Goal: Obtain resource: Obtain resource

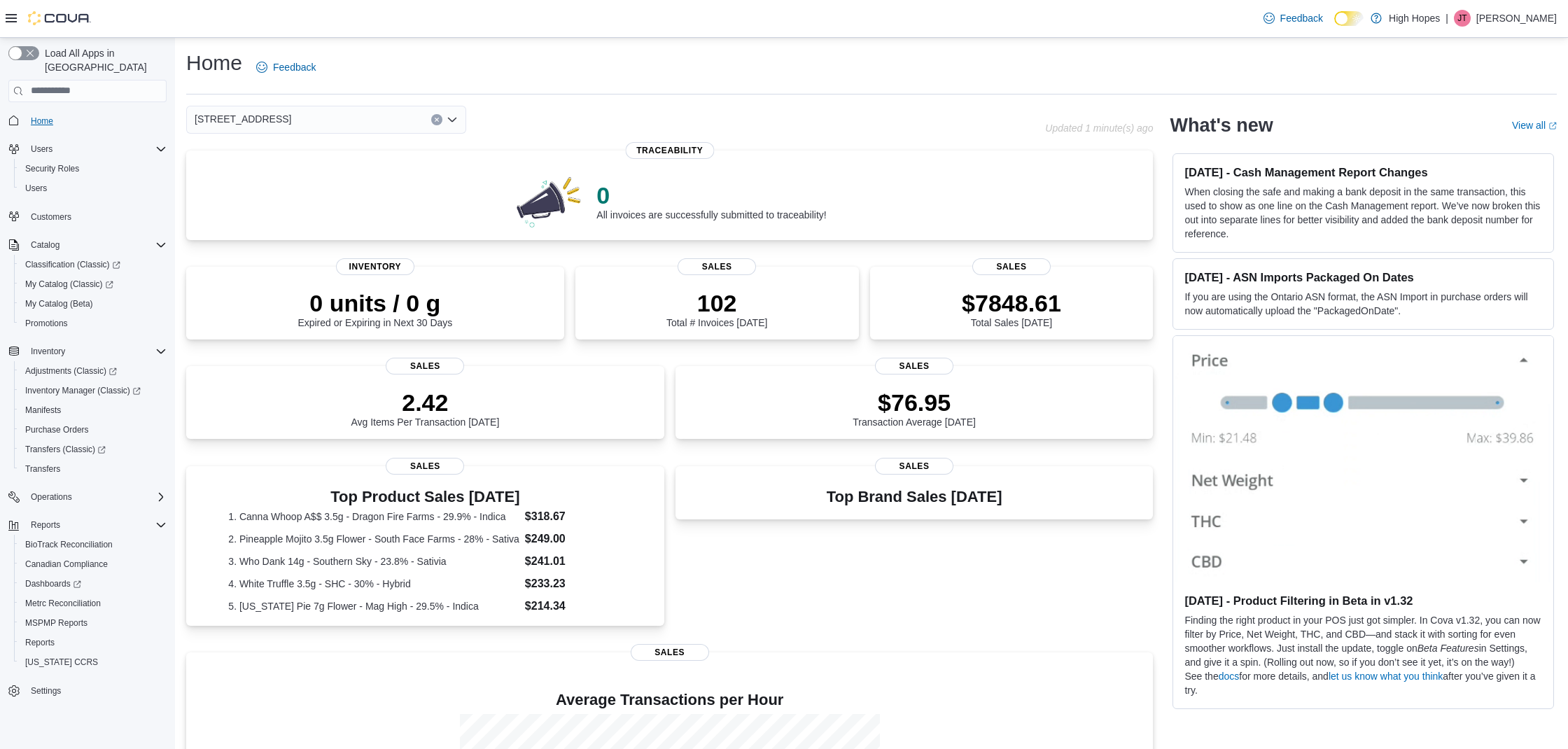
click at [47, 115] on span "Home" at bounding box center [42, 121] width 22 height 11
click at [46, 617] on span "MSPMP Reports" at bounding box center [56, 623] width 63 height 11
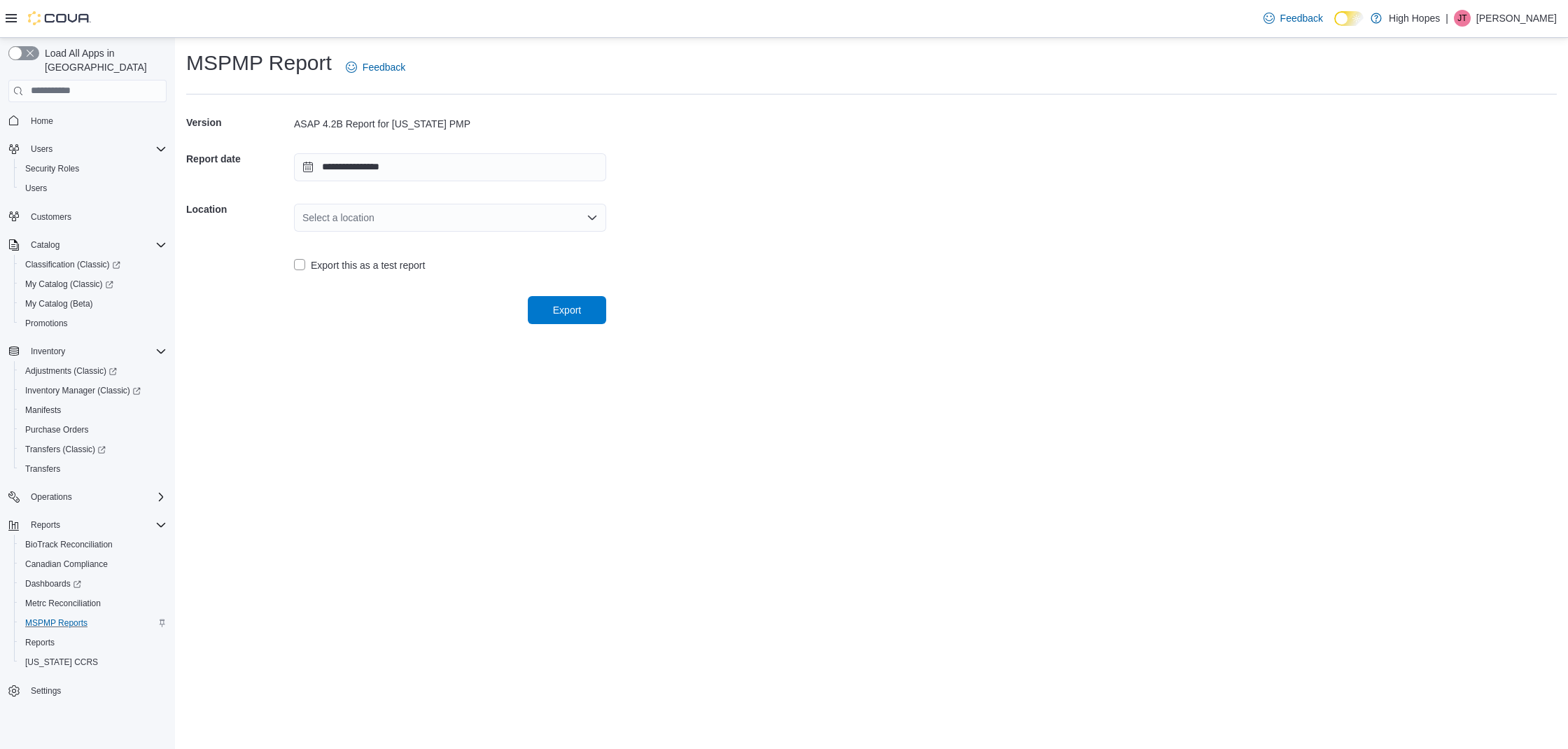
click at [571, 218] on div "Select a location" at bounding box center [450, 218] width 312 height 28
click at [416, 260] on span "[STREET_ADDRESS]" at bounding box center [458, 260] width 279 height 14
click at [47, 115] on span "Home" at bounding box center [42, 121] width 22 height 11
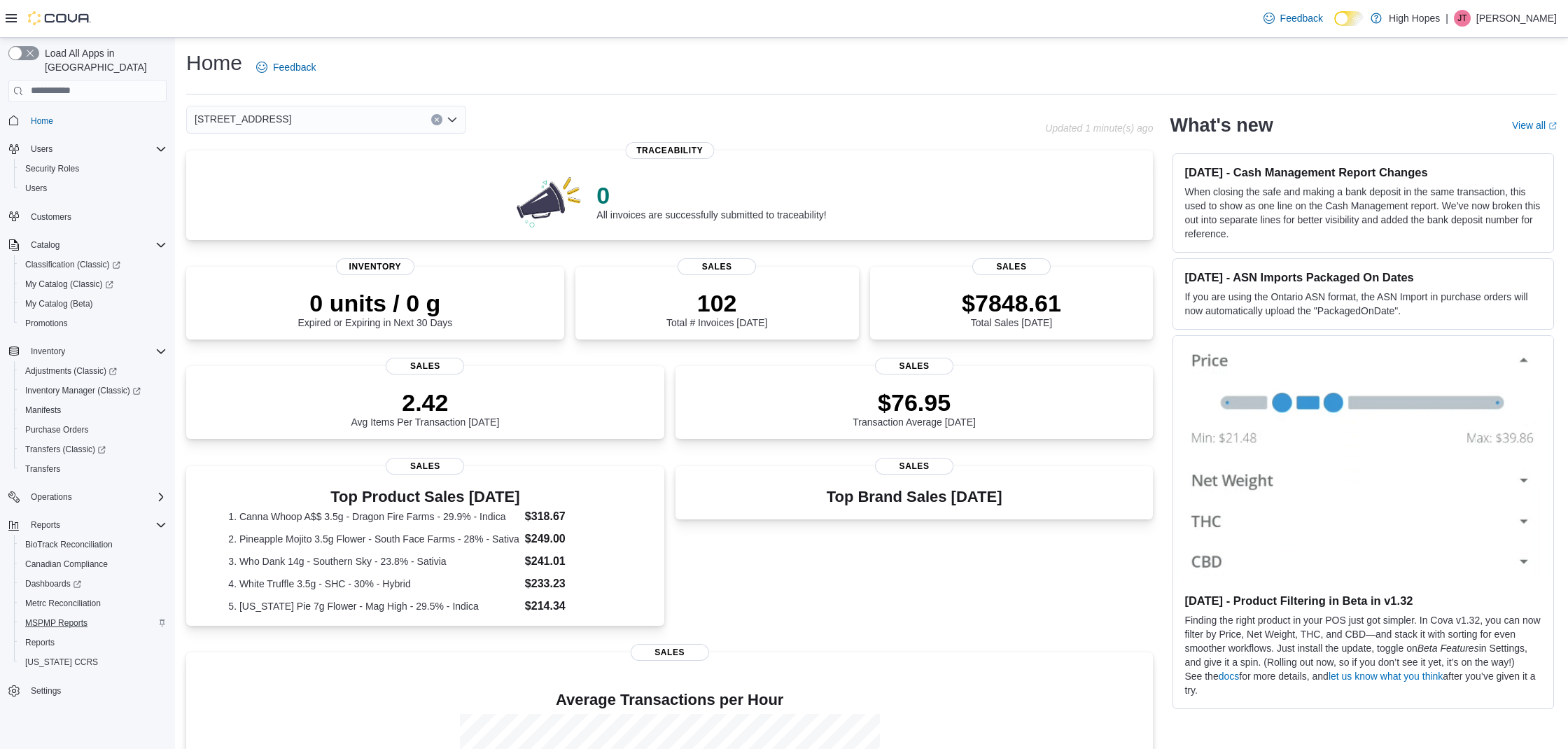
click at [52, 617] on span "MSPMP Reports" at bounding box center [56, 623] width 63 height 11
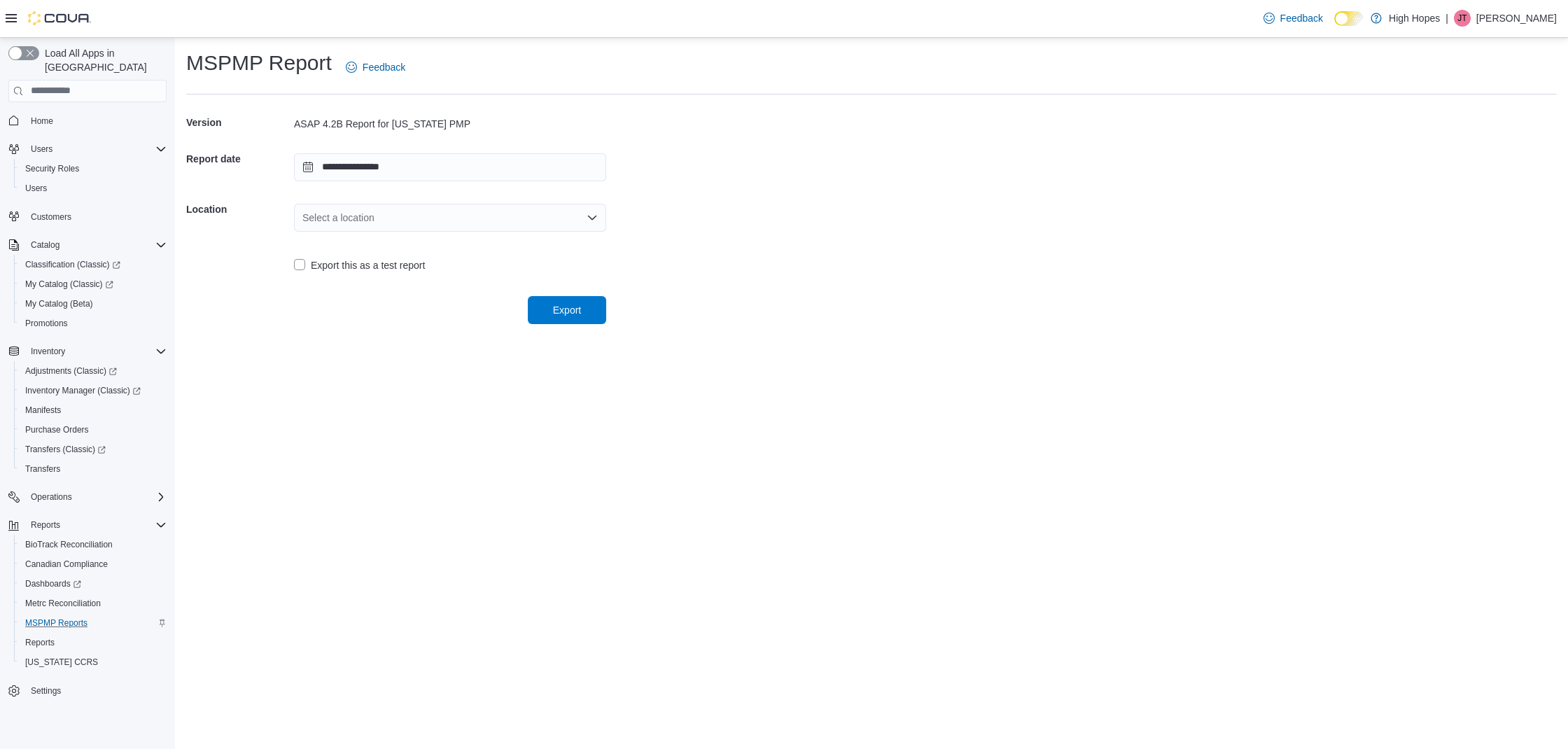
click at [504, 225] on div "Select a location" at bounding box center [450, 218] width 312 height 28
click at [445, 266] on span "1201 N Gloster St" at bounding box center [458, 260] width 279 height 14
click at [564, 306] on span "Export" at bounding box center [566, 309] width 28 height 14
drag, startPoint x: 505, startPoint y: 215, endPoint x: 598, endPoint y: 224, distance: 93.4
click at [505, 215] on div "[STREET_ADDRESS]" at bounding box center [450, 218] width 312 height 28
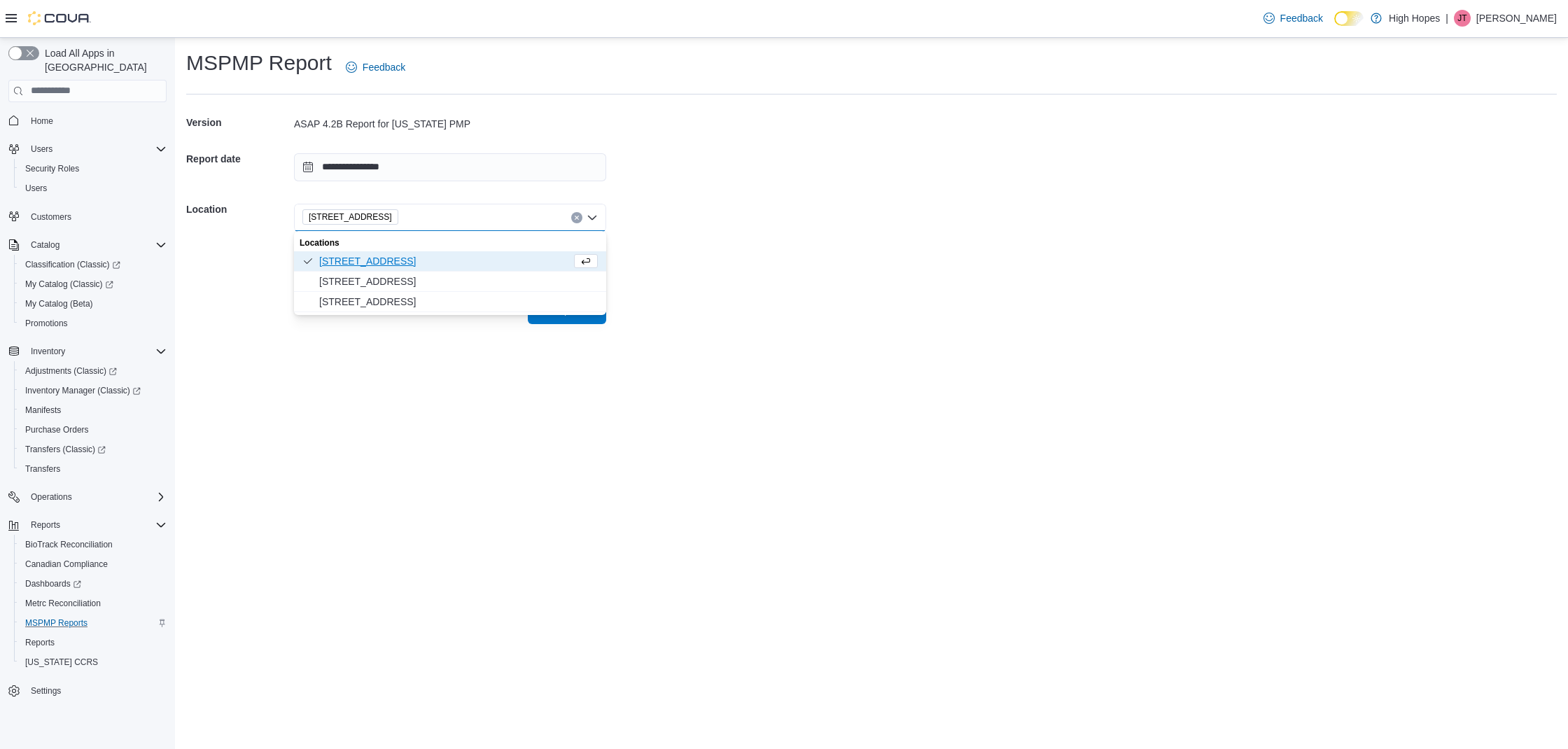
click at [583, 219] on div "1201 N Gloster St Combo box. Selected. 1201 N Gloster St. Press Backspace to de…" at bounding box center [450, 218] width 312 height 28
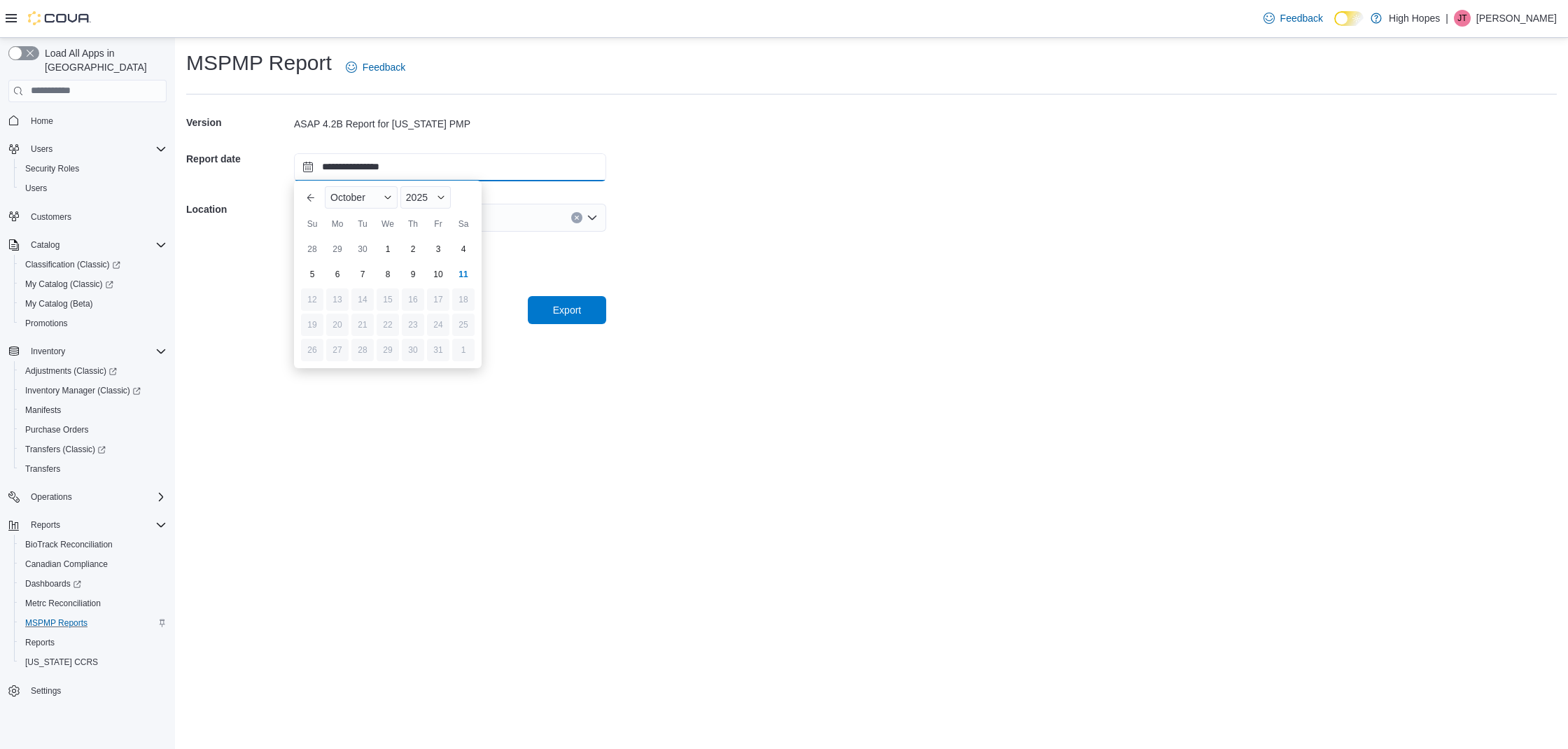
click at [444, 167] on input "**********" at bounding box center [450, 167] width 312 height 28
click at [434, 277] on div "10" at bounding box center [437, 274] width 25 height 25
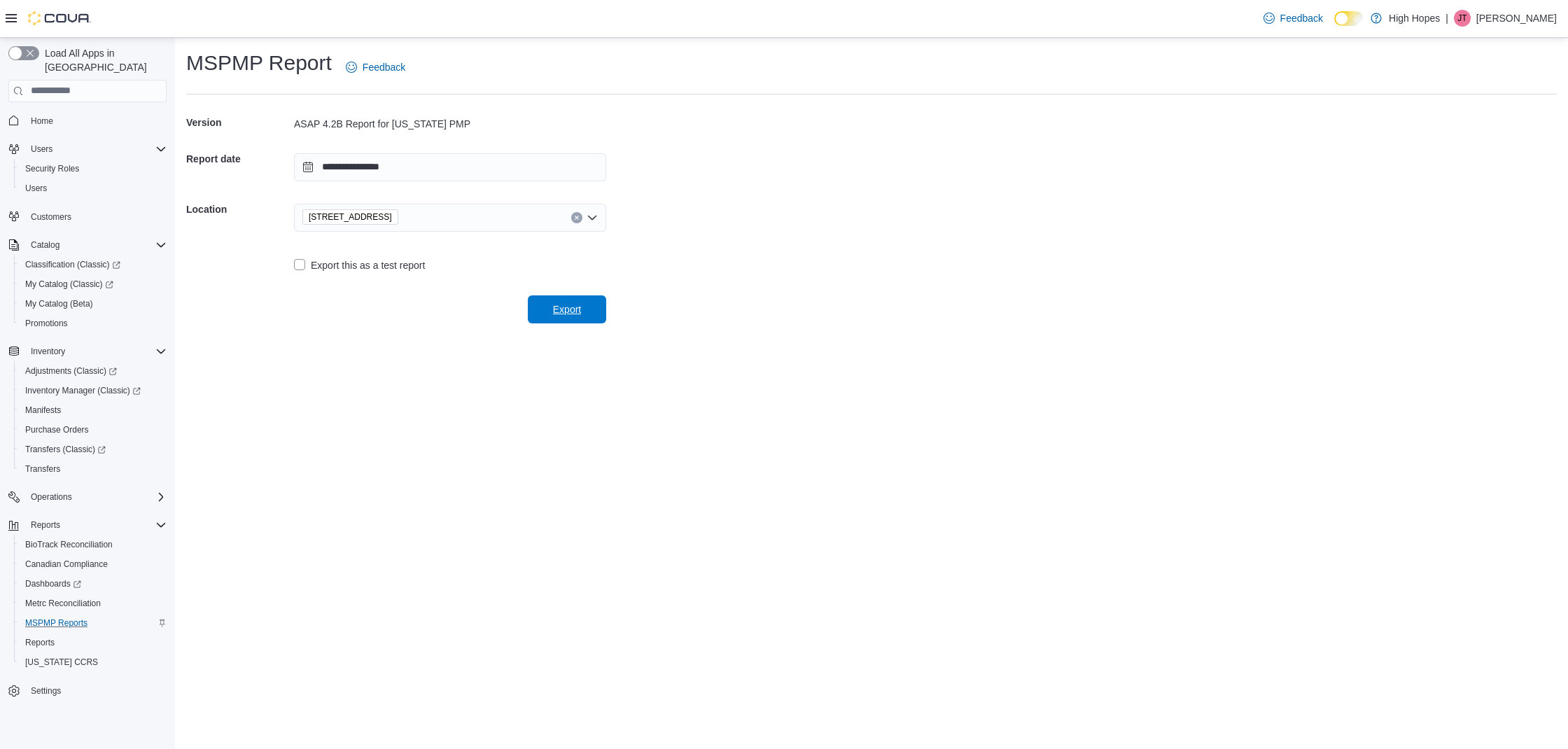
click at [575, 306] on span "Export" at bounding box center [566, 309] width 28 height 14
drag, startPoint x: 840, startPoint y: 132, endPoint x: 697, endPoint y: 113, distance: 144.3
click at [579, 216] on button "Clear input" at bounding box center [576, 218] width 11 height 11
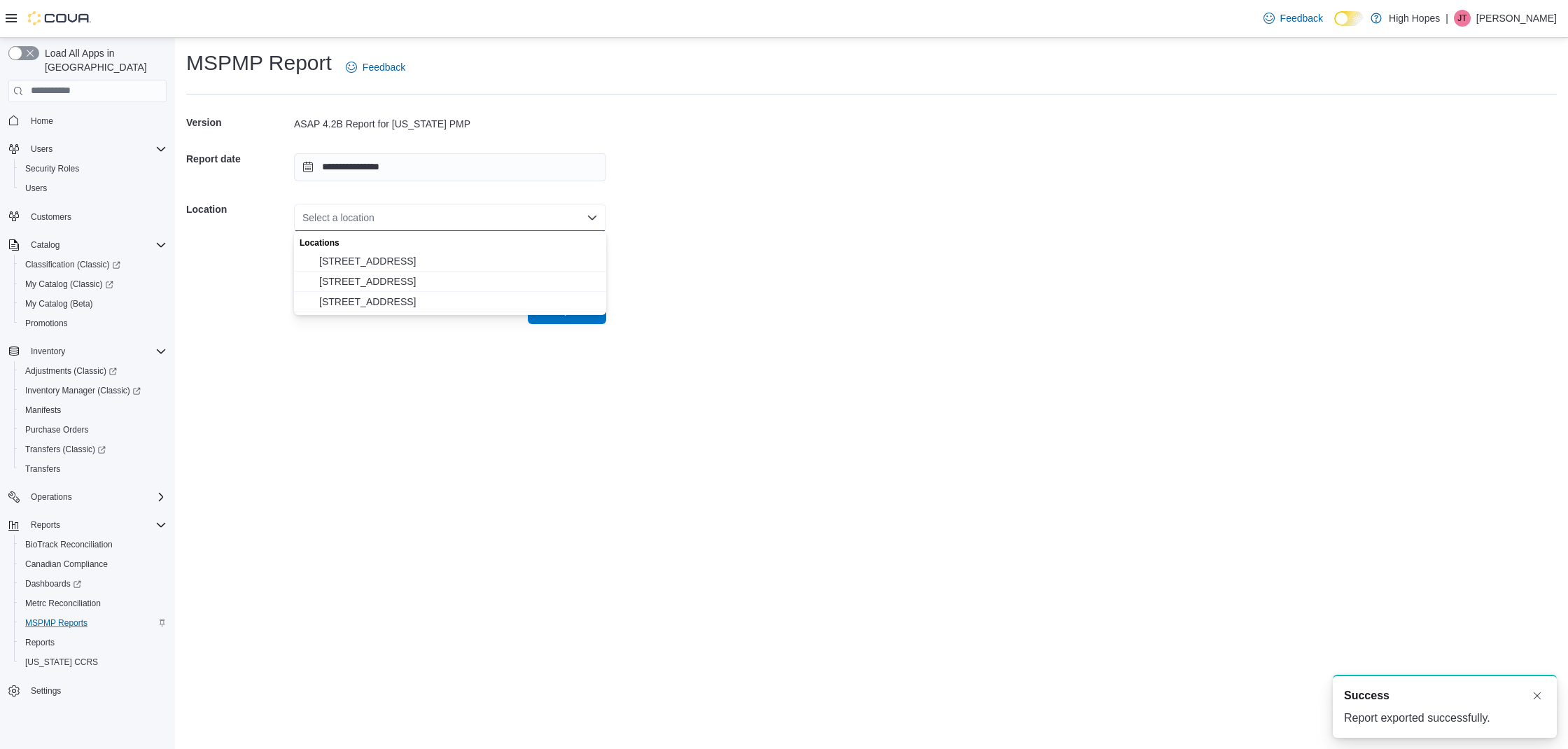
click at [717, 190] on form "**********" at bounding box center [872, 215] width 1371 height 219
click at [563, 215] on div "Select a location" at bounding box center [450, 218] width 312 height 28
click at [479, 256] on span "[STREET_ADDRESS]" at bounding box center [458, 260] width 279 height 14
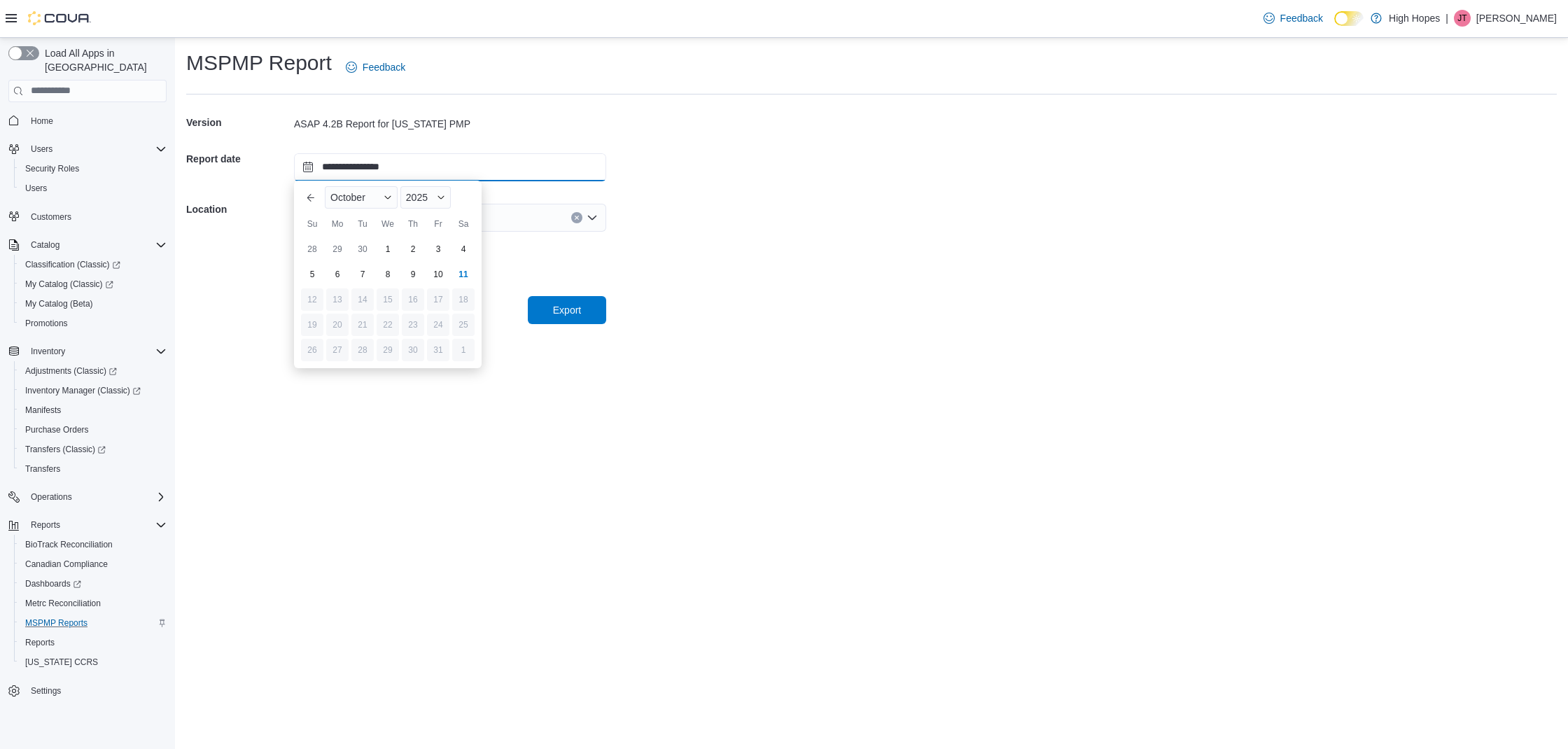
click at [481, 172] on input "**********" at bounding box center [450, 167] width 312 height 28
click at [410, 280] on div "9" at bounding box center [412, 274] width 25 height 25
type input "**********"
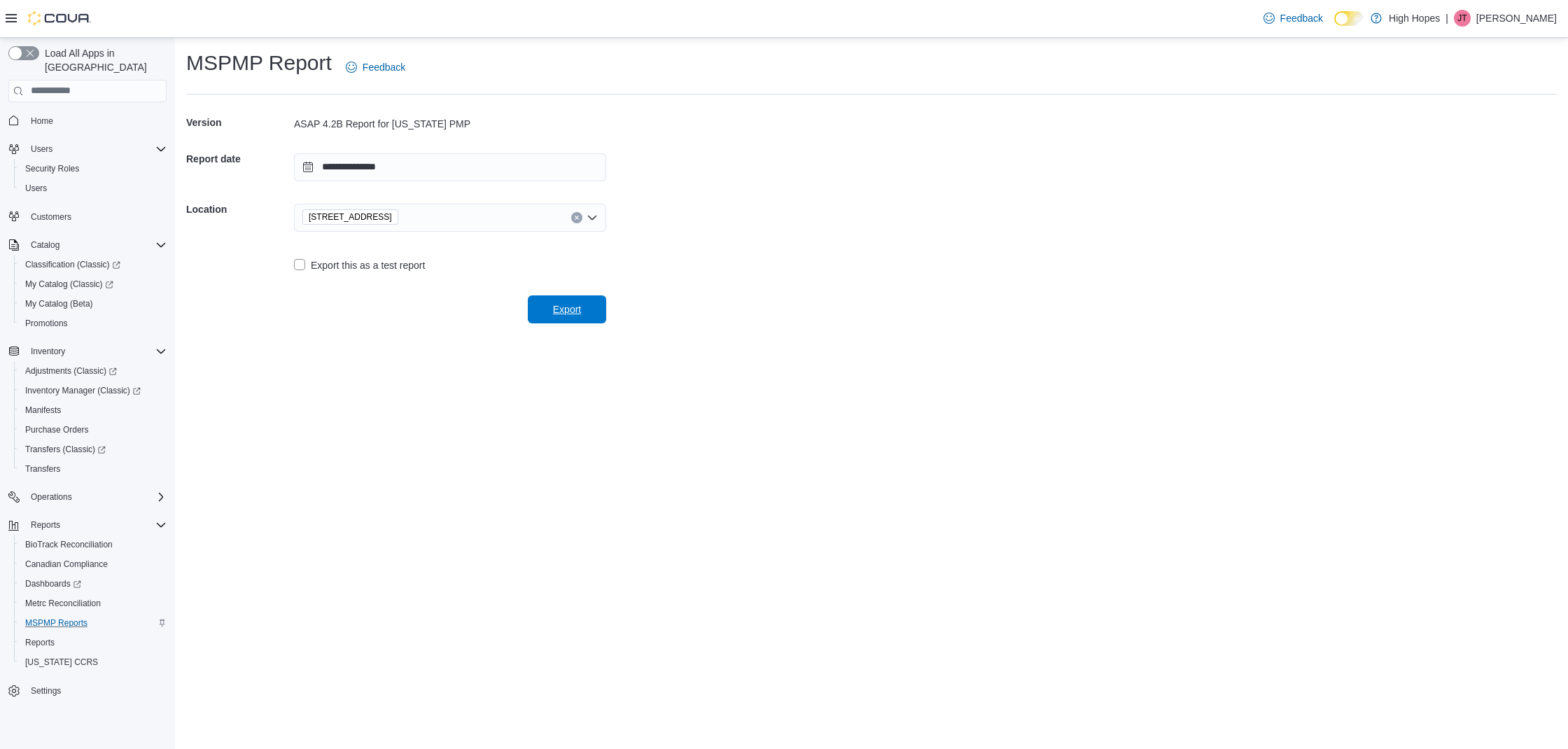
click at [569, 303] on span "Export" at bounding box center [566, 309] width 28 height 14
